Goal: Communication & Community: Answer question/provide support

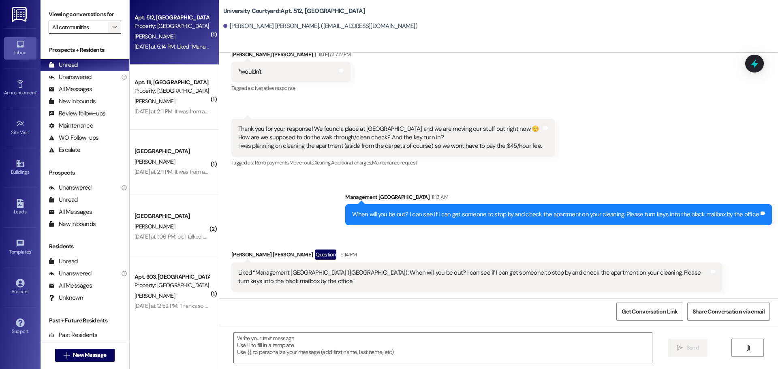
scroll to position [3117, 0]
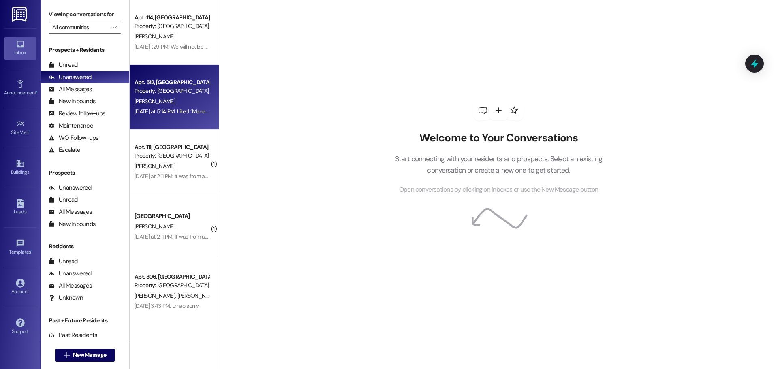
click at [176, 91] on div "Property: [GEOGRAPHIC_DATA]" at bounding box center [172, 91] width 75 height 9
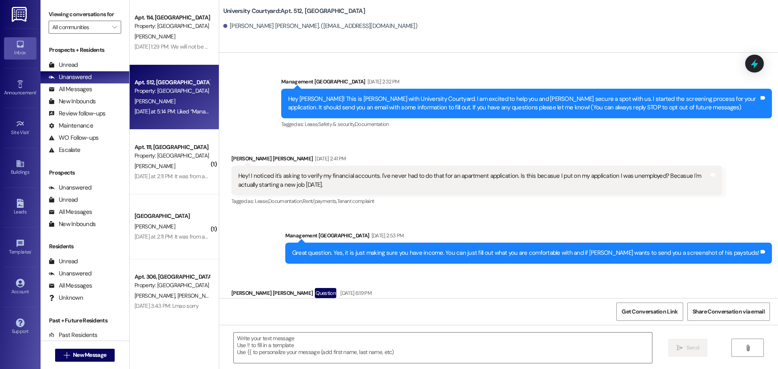
scroll to position [3166, 0]
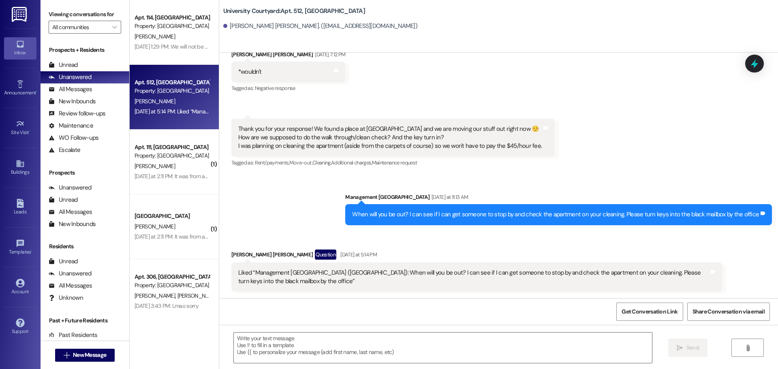
click at [160, 307] on div "Aug 27, 2025 at 3:43 PM: Lmao sorry Aug 27, 2025 at 3:43 PM: Lmao sorry" at bounding box center [167, 305] width 64 height 7
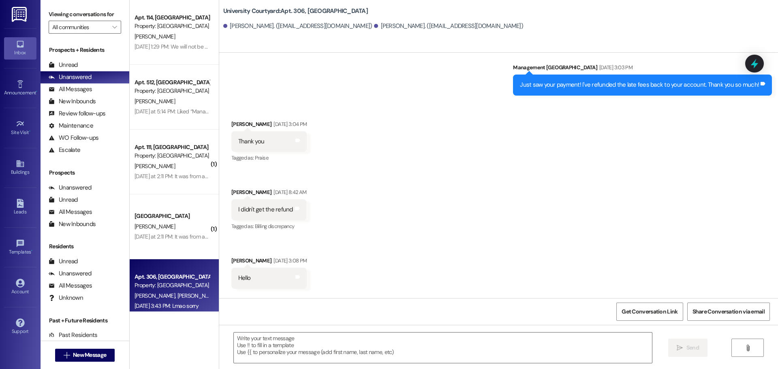
scroll to position [3385, 0]
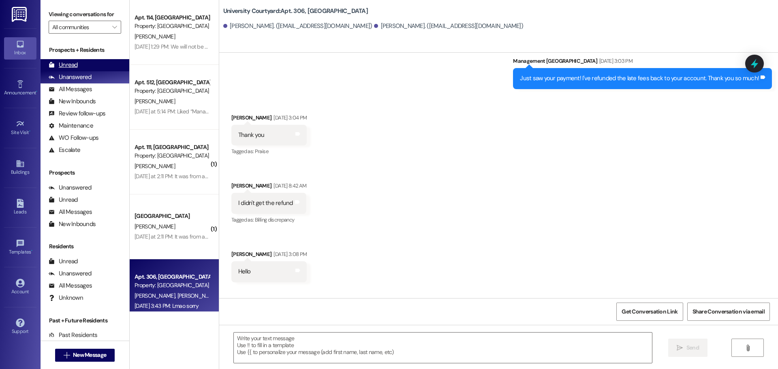
click at [67, 66] on div "Unread" at bounding box center [63, 65] width 29 height 9
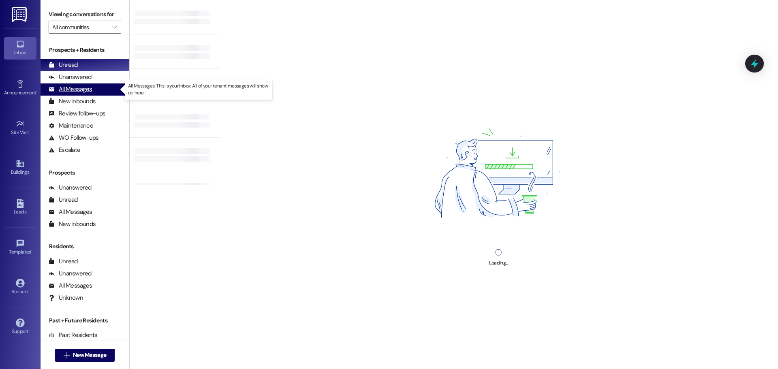
click at [82, 94] on div "All Messages" at bounding box center [70, 89] width 43 height 9
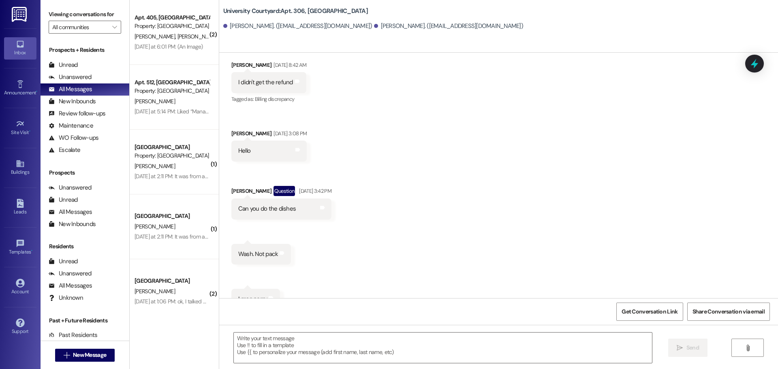
scroll to position [3507, 0]
